Goal: Task Accomplishment & Management: Manage account settings

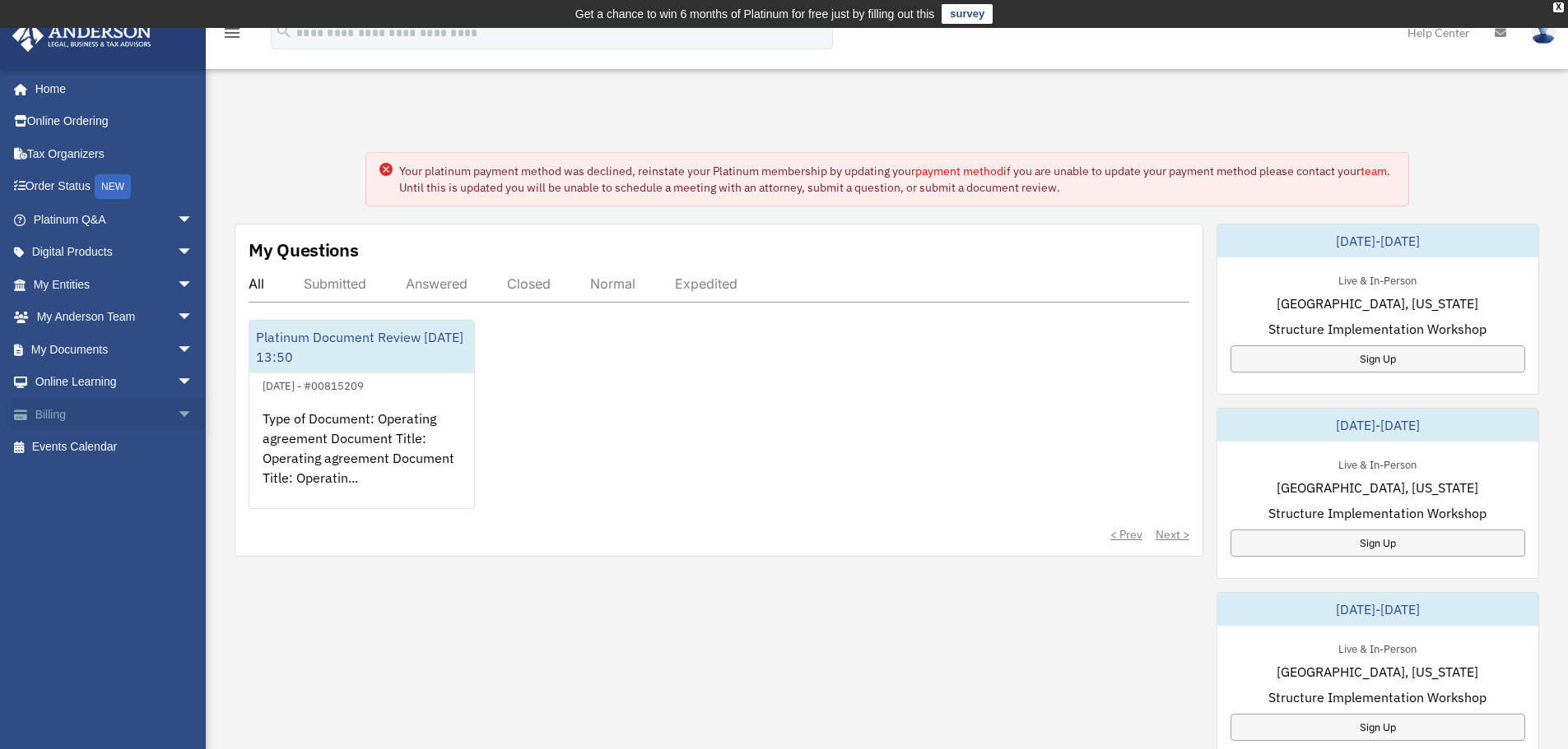
click at [101, 409] on link "Billing arrow_drop_down" at bounding box center [115, 414] width 207 height 33
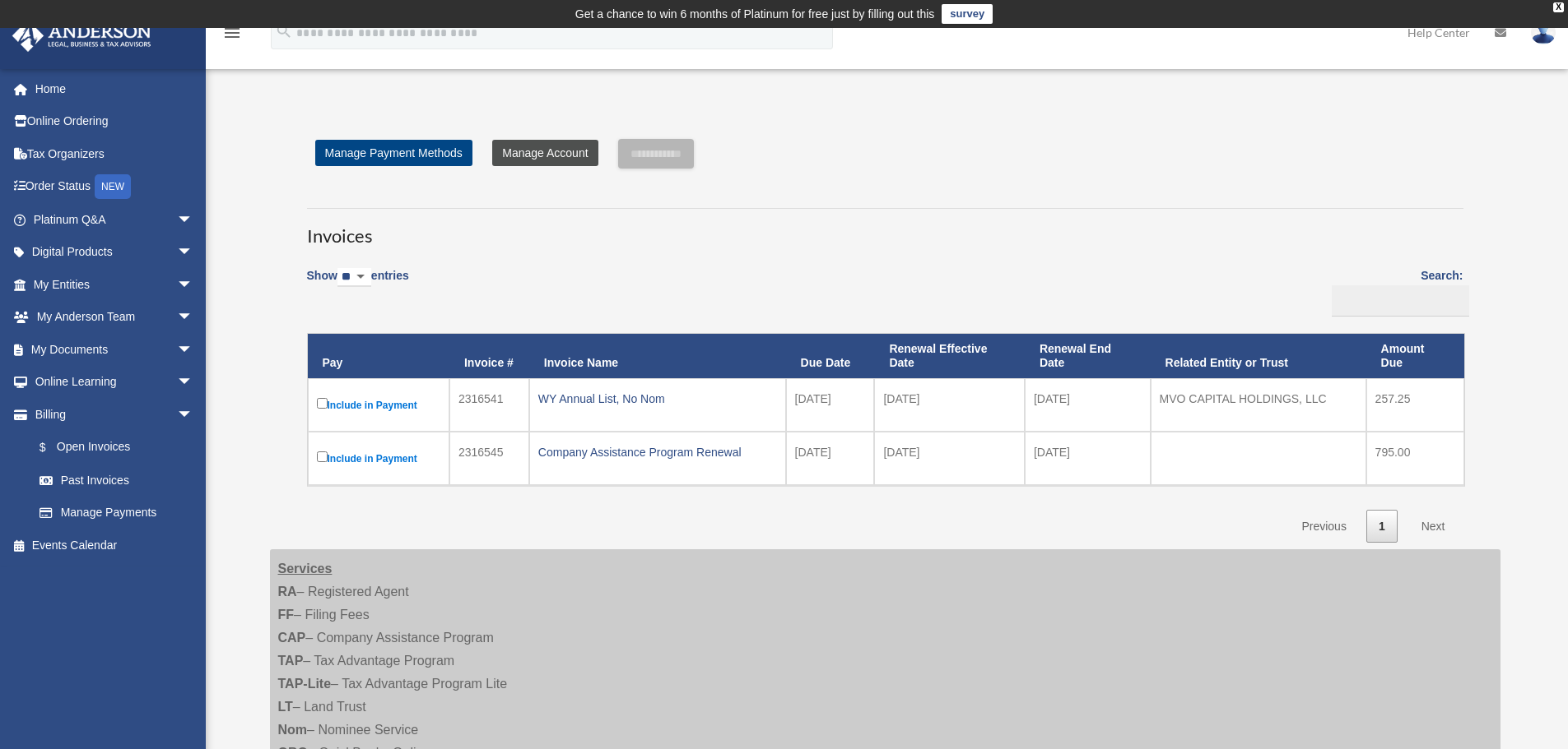
click at [542, 151] on link "Manage Account" at bounding box center [544, 152] width 105 height 26
